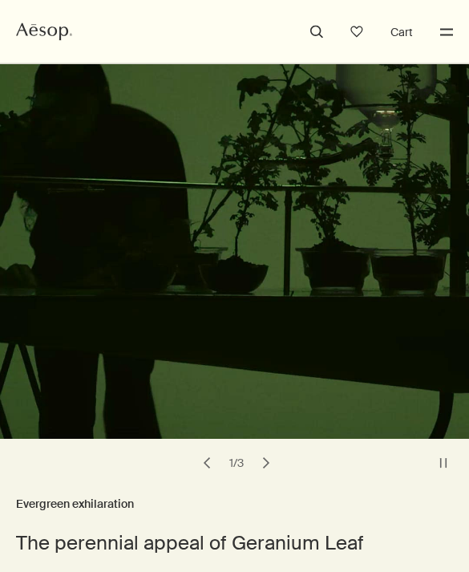
scroll to position [128, 0]
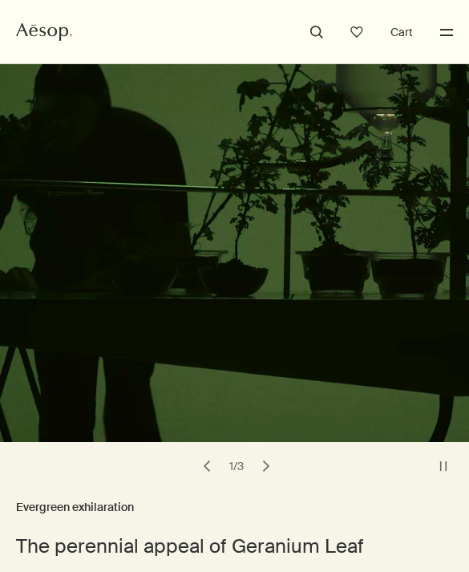
click at [446, 31] on button "Menu" at bounding box center [446, 32] width 21 height 21
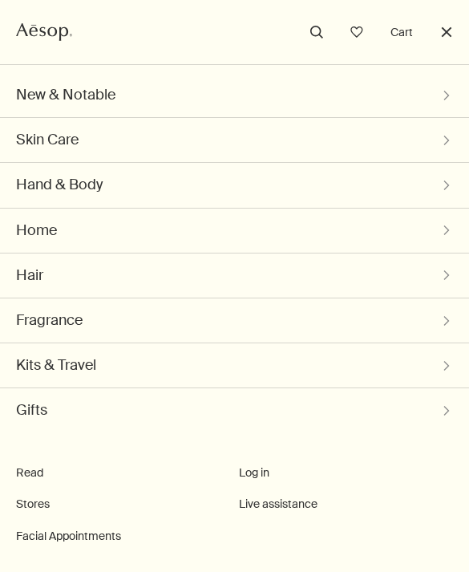
click at [432, 184] on button "Hand & Body chevron" at bounding box center [234, 185] width 437 height 44
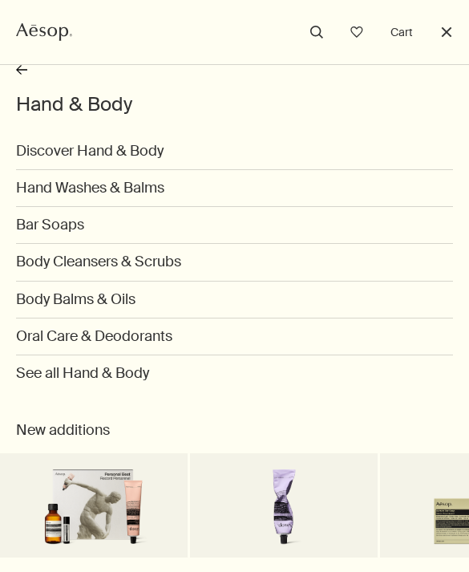
scroll to position [18, 0]
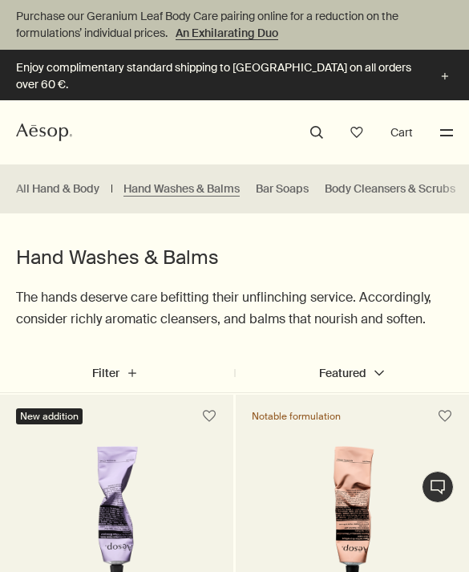
click at [383, 245] on h1 "Hand Washes & Balms" at bounding box center [234, 258] width 437 height 26
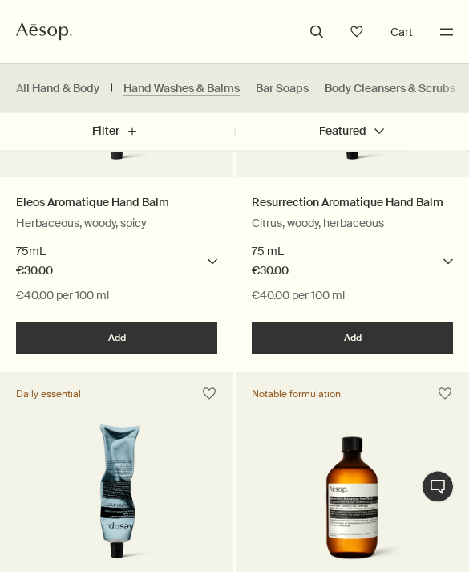
scroll to position [391, 0]
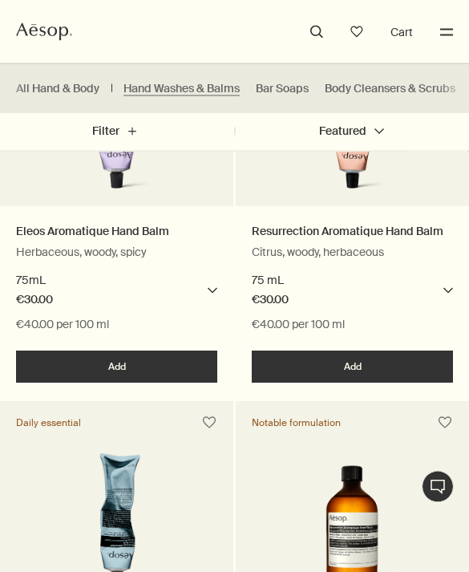
click at [331, 207] on div "Resurrection Aromatique Hand Balm Citrus, woody, herbaceous 3 Sizes / From €30.…" at bounding box center [352, 279] width 233 height 144
click at [356, 225] on link "Resurrection Aromatique Hand Balm" at bounding box center [348, 233] width 192 height 16
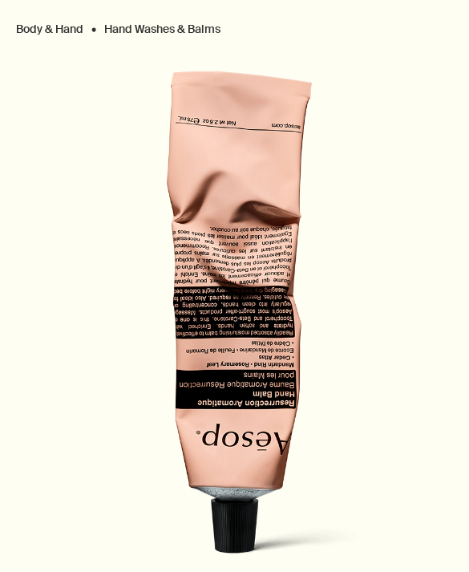
scroll to position [177, 0]
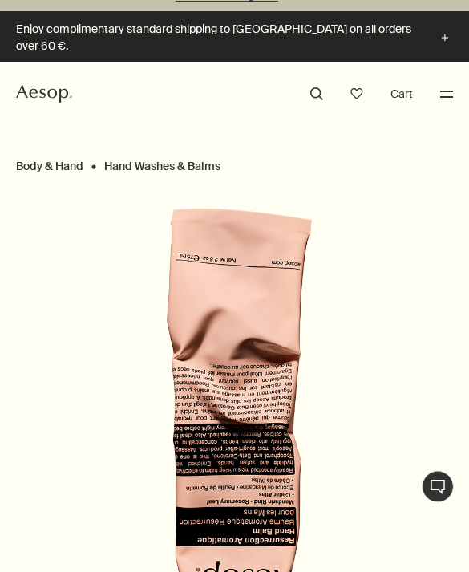
scroll to position [0, 0]
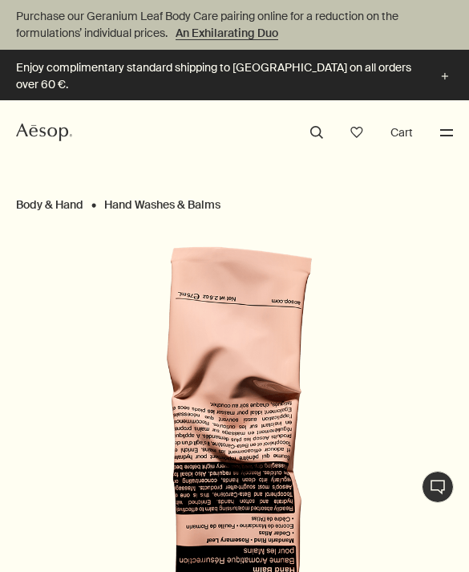
click at [253, 372] on img "Resurrection Aromatique Hand Balm" at bounding box center [244, 505] width 437 height 541
click at [336, 206] on div "Body & Hand Hand Washes & Balms chevron chevron 1 / 3" at bounding box center [234, 499] width 437 height 639
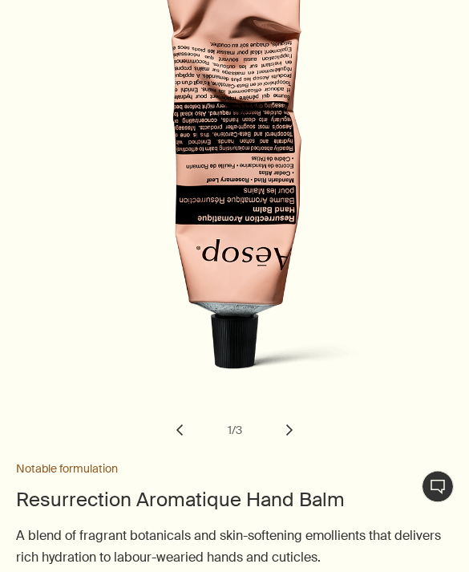
click at [291, 413] on button "chevron" at bounding box center [289, 430] width 35 height 35
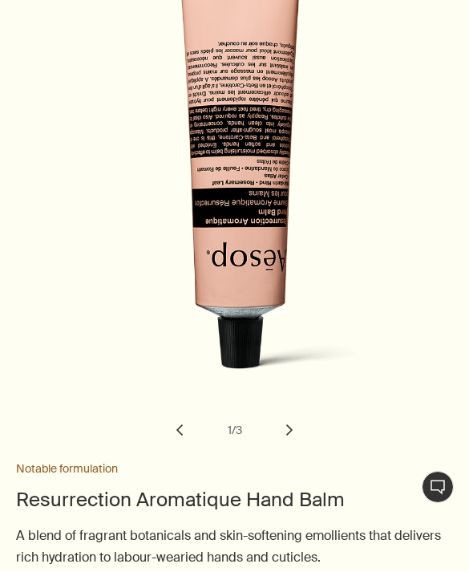
click at [294, 412] on button "chevron" at bounding box center [289, 429] width 35 height 35
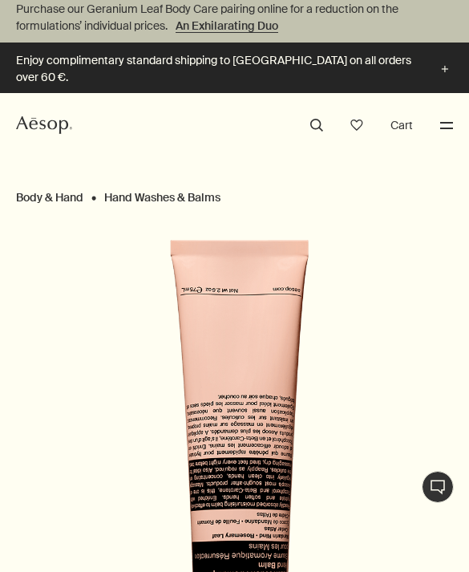
scroll to position [0, 0]
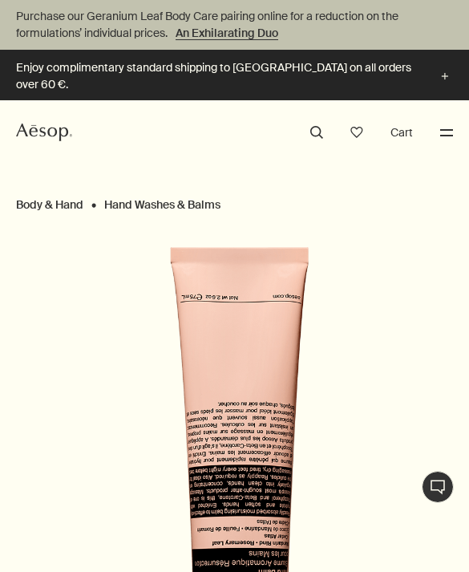
click at [163, 197] on Balms "Hand Washes & Balms" at bounding box center [162, 200] width 116 height 7
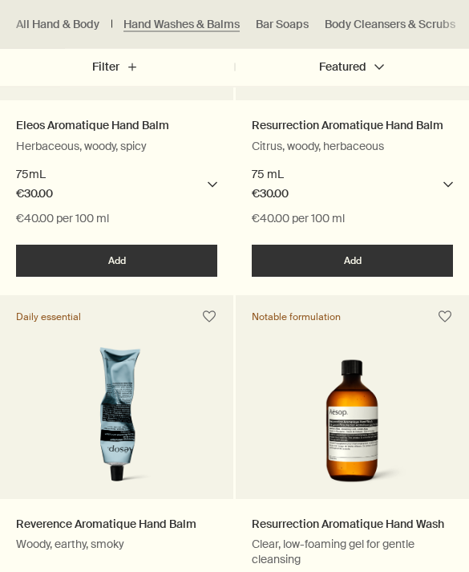
scroll to position [597, 0]
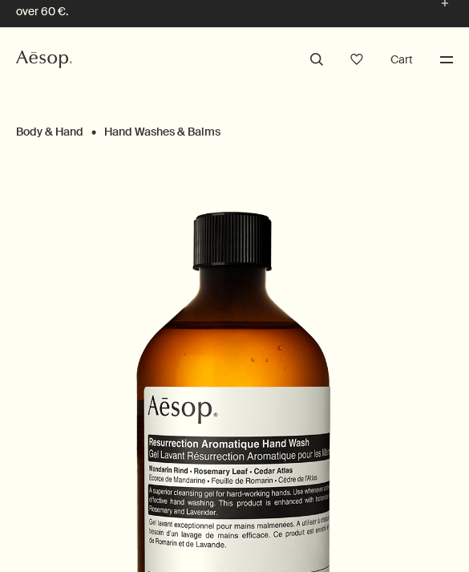
scroll to position [73, 0]
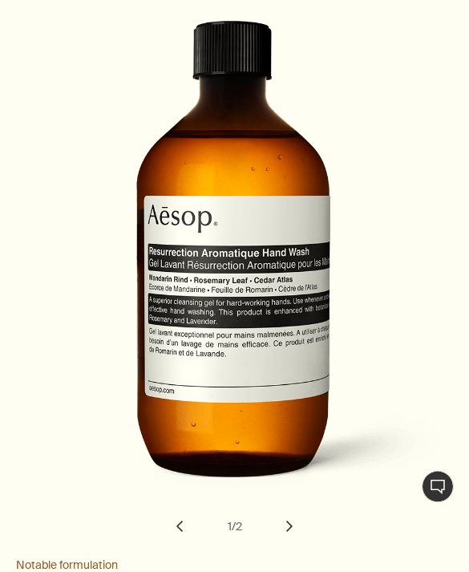
click at [288, 509] on button "chevron" at bounding box center [289, 526] width 35 height 35
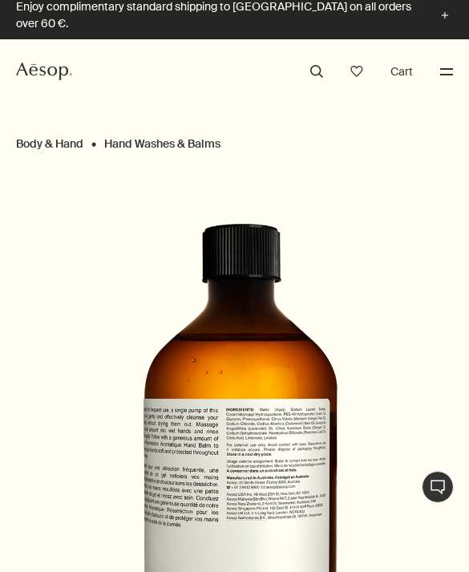
scroll to position [0, 0]
